Goal: Find specific page/section: Find specific page/section

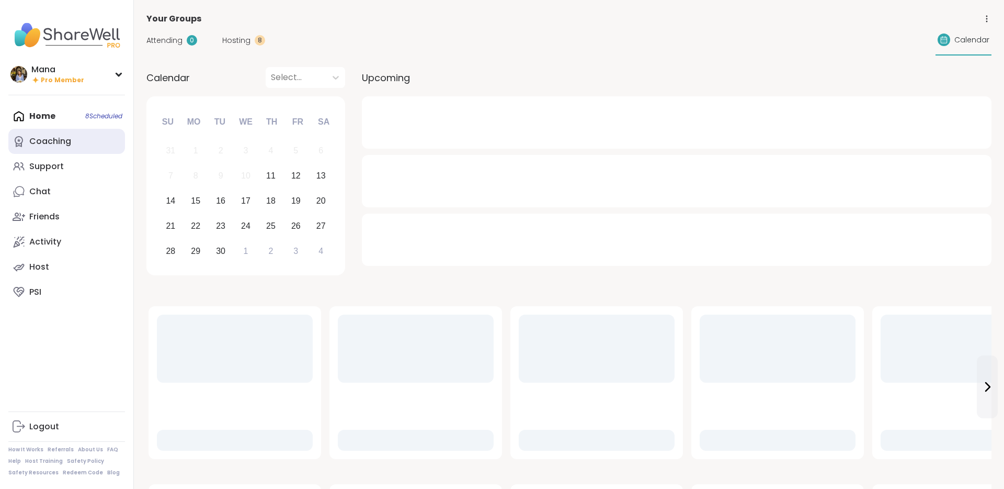
click at [60, 148] on link "Coaching" at bounding box center [66, 141] width 117 height 25
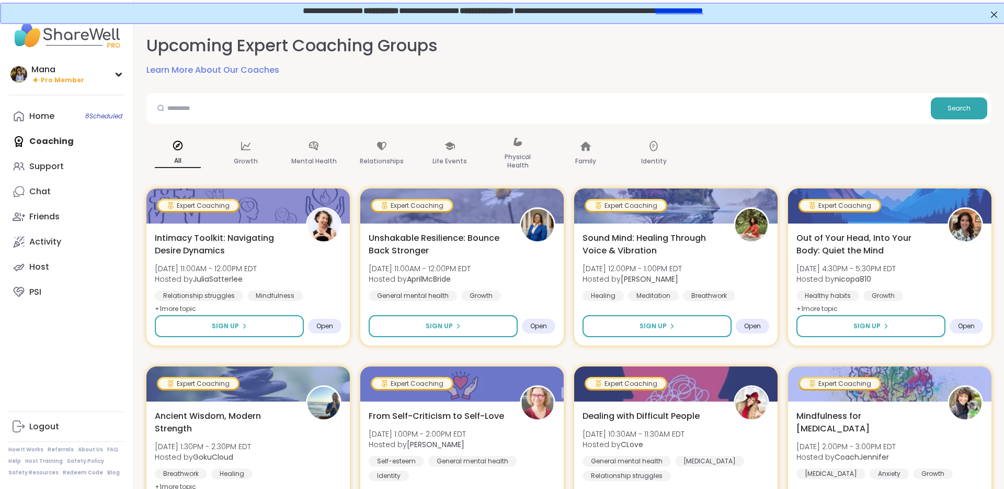
scroll to position [42, 0]
